Goal: Information Seeking & Learning: Learn about a topic

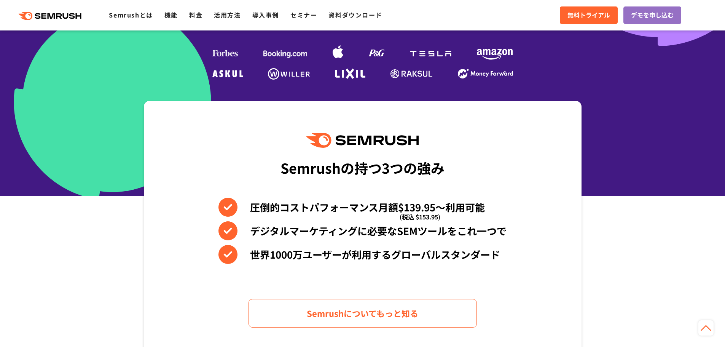
click at [619, 220] on section "Semrushの持つ3つの強み 圧倒的コストパフォーマンス月額$139.95〜利用可能 (税込 $153.95) デジタルマーケティングに必要なSEMツールを…" at bounding box center [362, 230] width 725 height 259
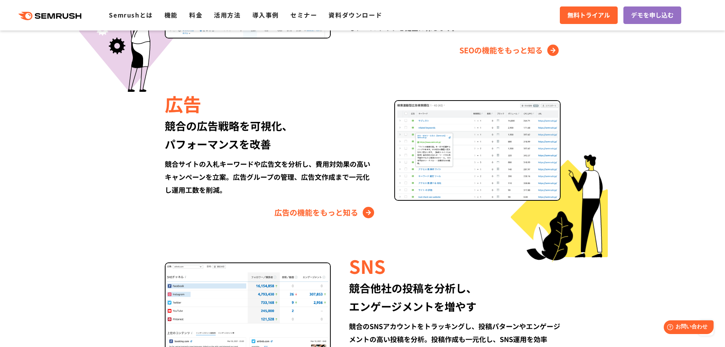
click at [351, 219] on div "Semrushでできること SEO、広告、SNSなどデジタルマーケティングのあらゆる領域を網羅。 競合サイトの調査・分析、順位変動のトラッキングなどを一元化し…" at bounding box center [362, 139] width 453 height 680
click at [354, 206] on link "広告の機能をもっと知る" at bounding box center [326, 212] width 102 height 12
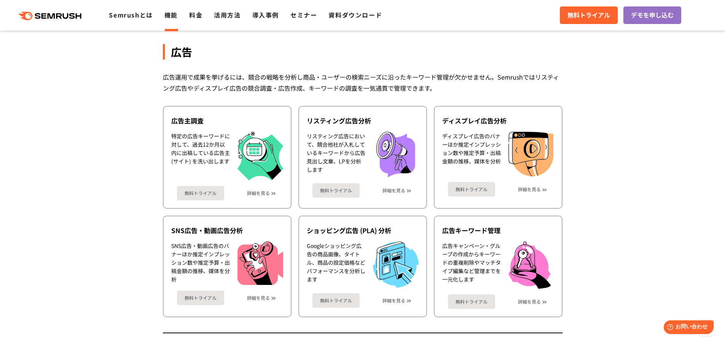
scroll to position [648, 0]
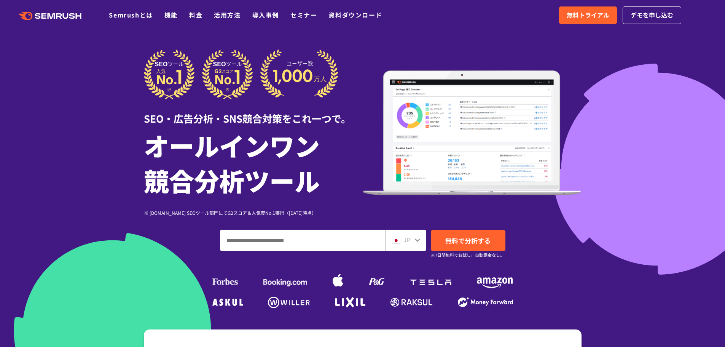
scroll to position [787, 0]
